Goal: Navigation & Orientation: Find specific page/section

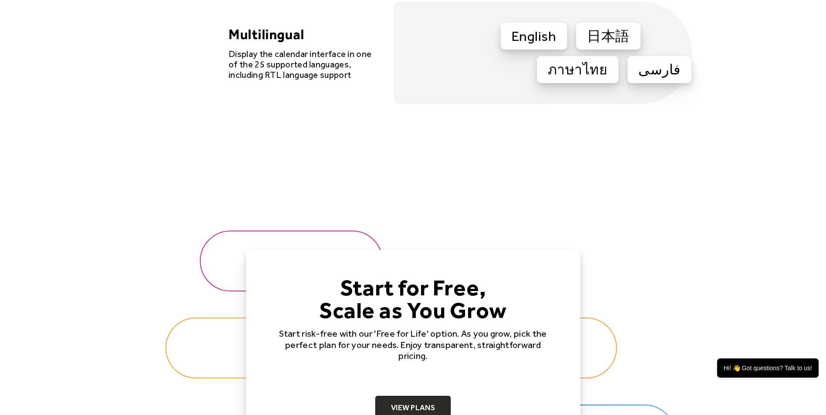
scroll to position [2518, 0]
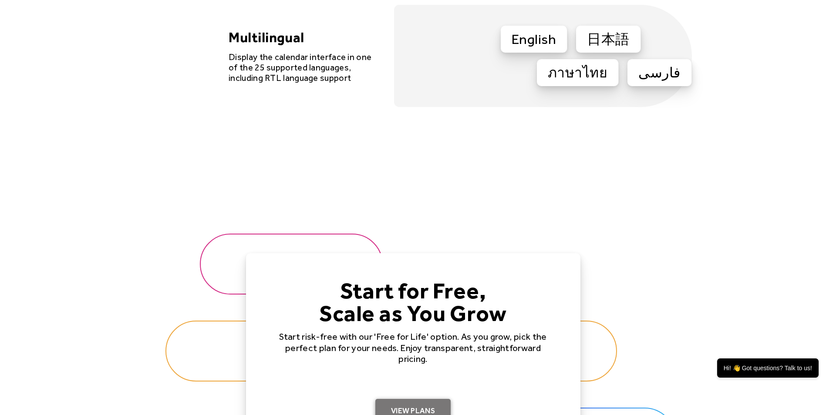
click at [415, 411] on link "View Plans" at bounding box center [412, 411] width 75 height 24
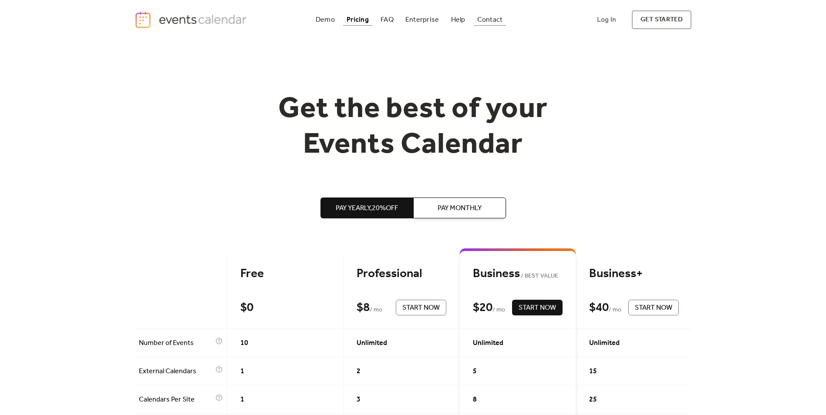
click at [488, 20] on div "Contact" at bounding box center [490, 19] width 26 height 5
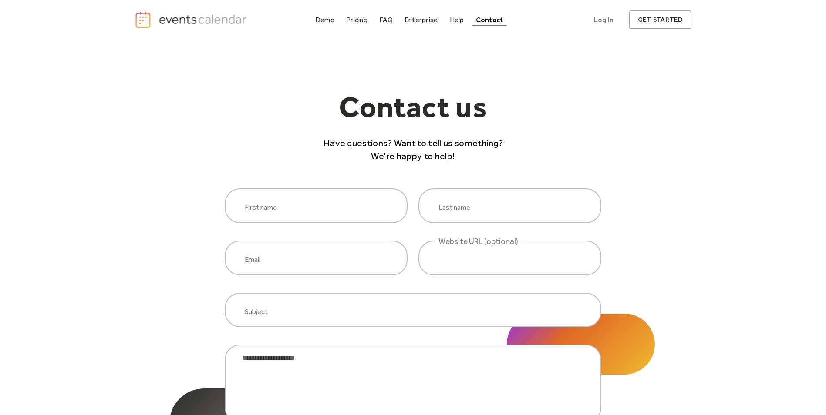
click at [143, 18] on img "home" at bounding box center [192, 20] width 115 height 18
